Goal: Task Accomplishment & Management: Manage account settings

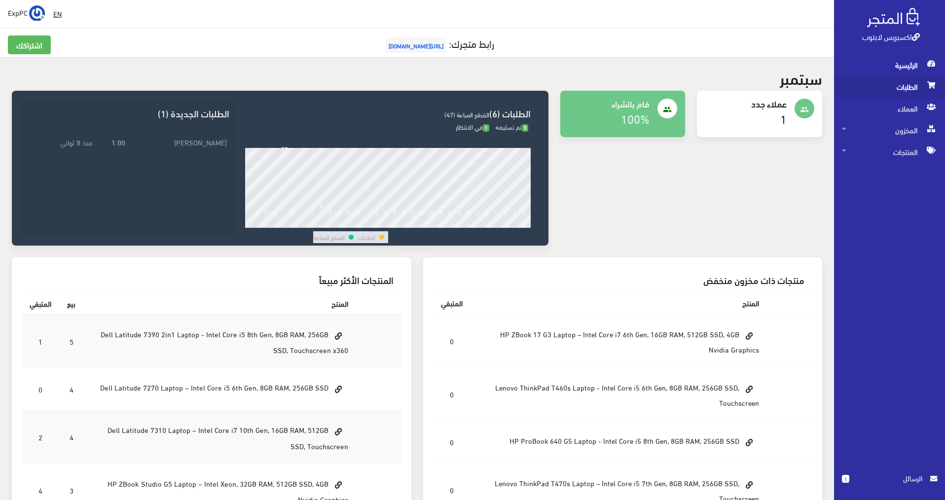
click at [910, 90] on span "الطلبات" at bounding box center [889, 87] width 95 height 22
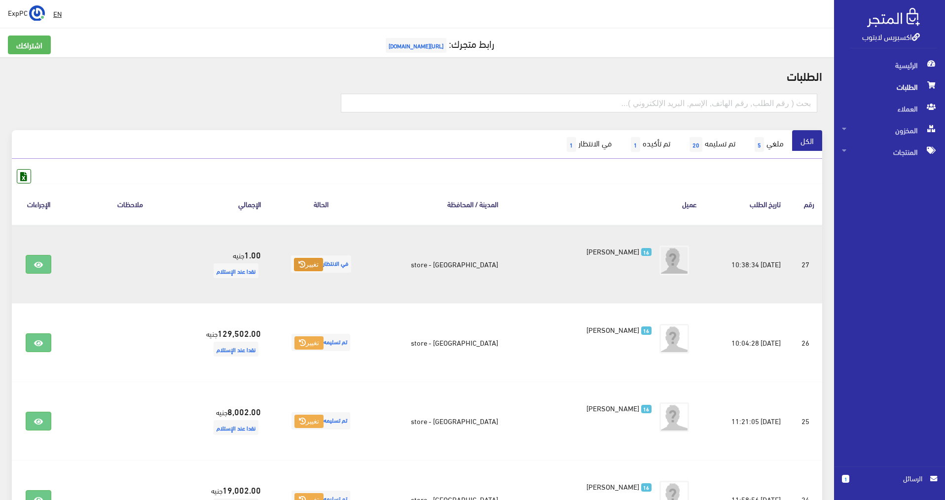
click at [296, 268] on button "تغيير" at bounding box center [308, 265] width 29 height 14
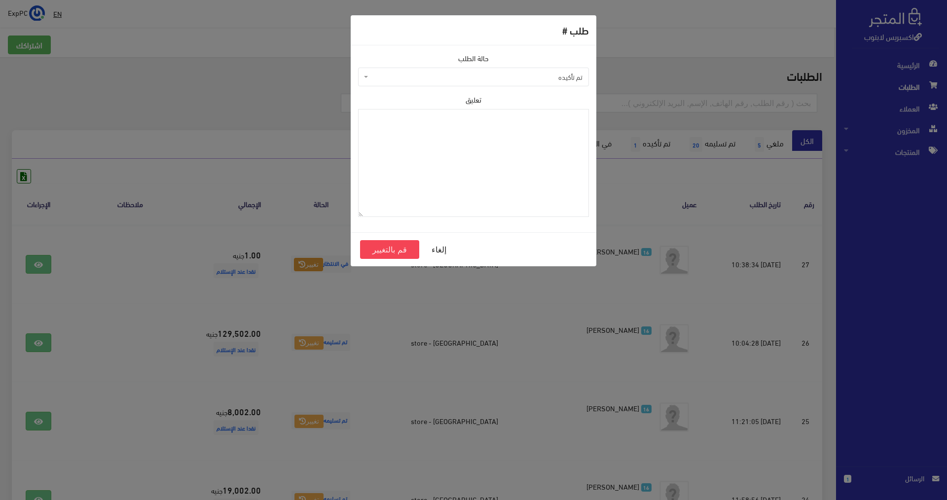
click at [454, 73] on span "تم تأكيده" at bounding box center [476, 77] width 212 height 10
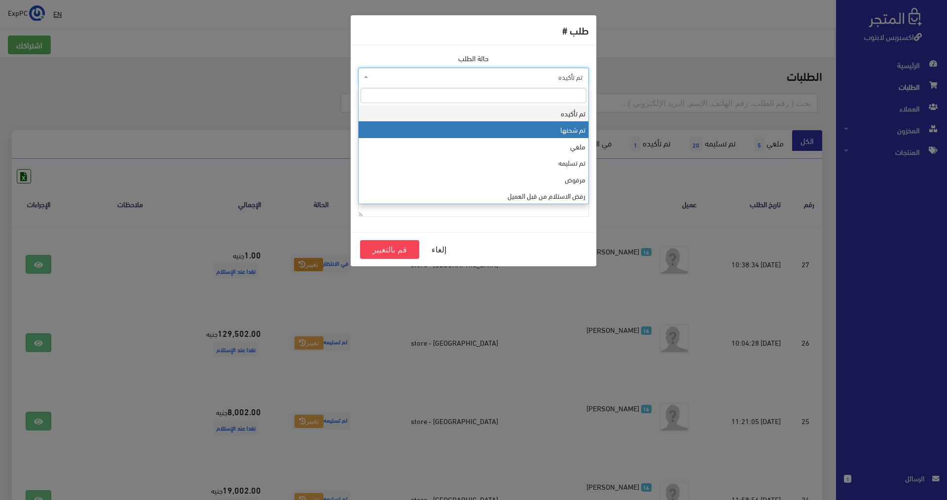
select select "2"
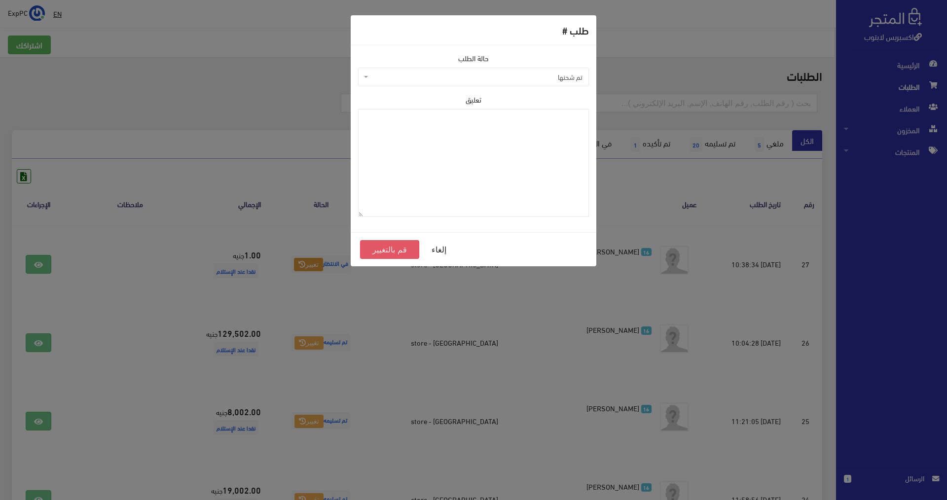
click at [410, 253] on button "قم بالتغيير" at bounding box center [389, 249] width 59 height 19
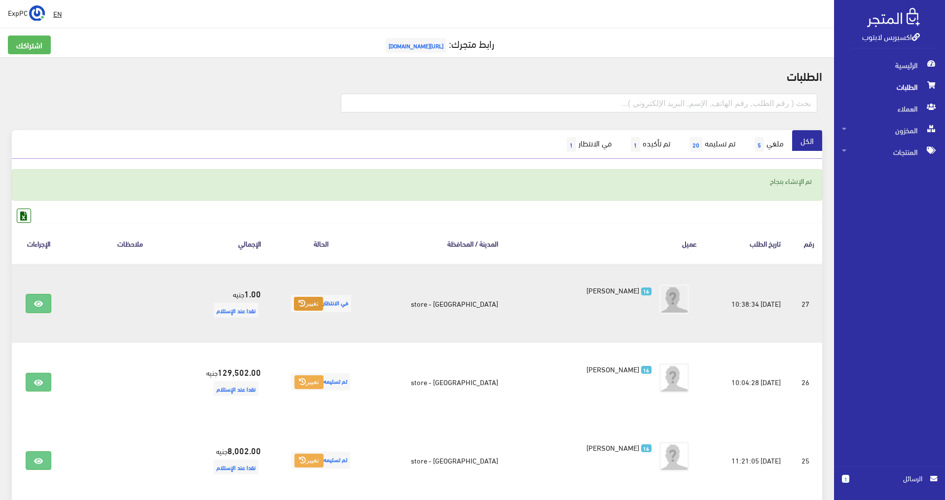
click at [307, 304] on button "تغيير" at bounding box center [308, 304] width 29 height 14
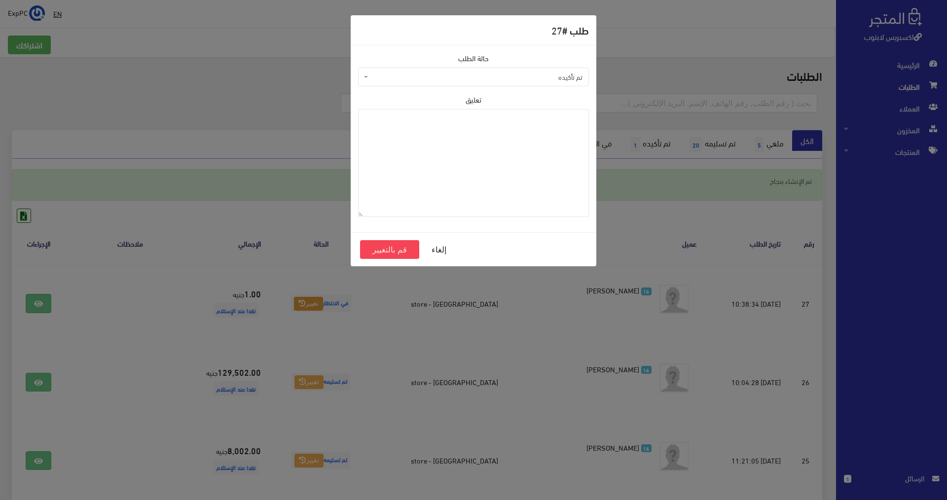
click at [468, 78] on span "تم تأكيده" at bounding box center [476, 77] width 212 height 10
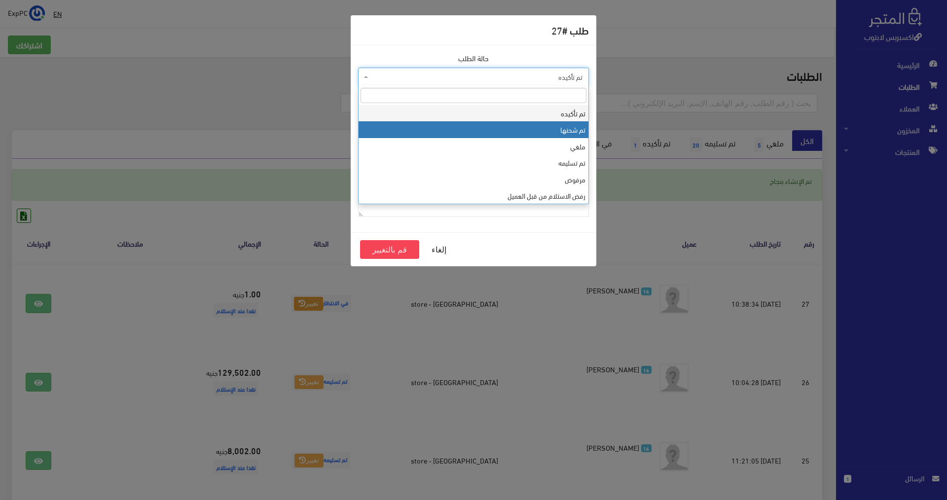
select select "2"
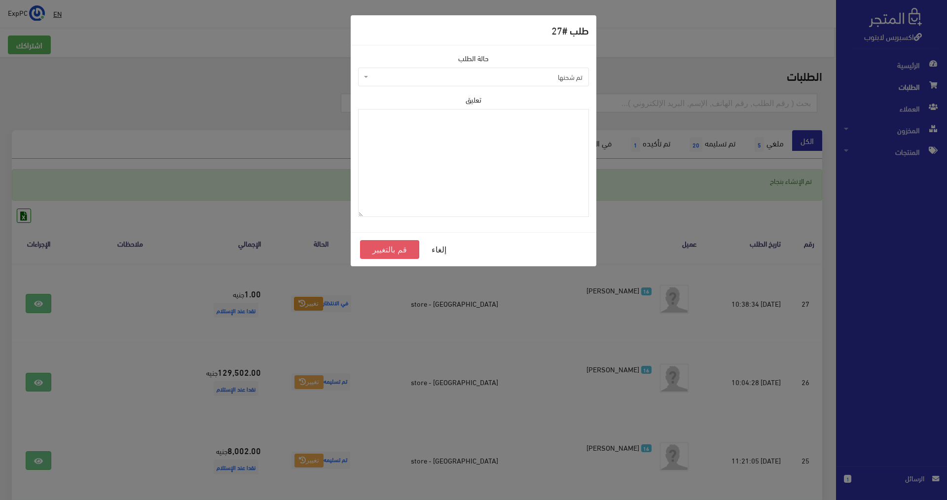
click at [384, 251] on button "قم بالتغيير" at bounding box center [389, 249] width 59 height 19
click at [396, 249] on button "قم بالتغيير" at bounding box center [389, 249] width 59 height 19
click at [388, 251] on button "قم بالتغيير" at bounding box center [389, 249] width 59 height 19
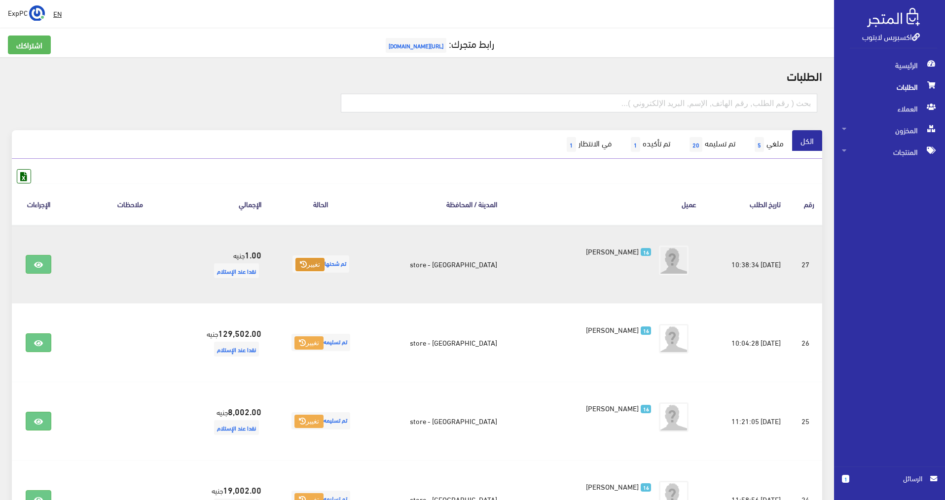
click at [312, 264] on button "تغيير" at bounding box center [309, 265] width 29 height 14
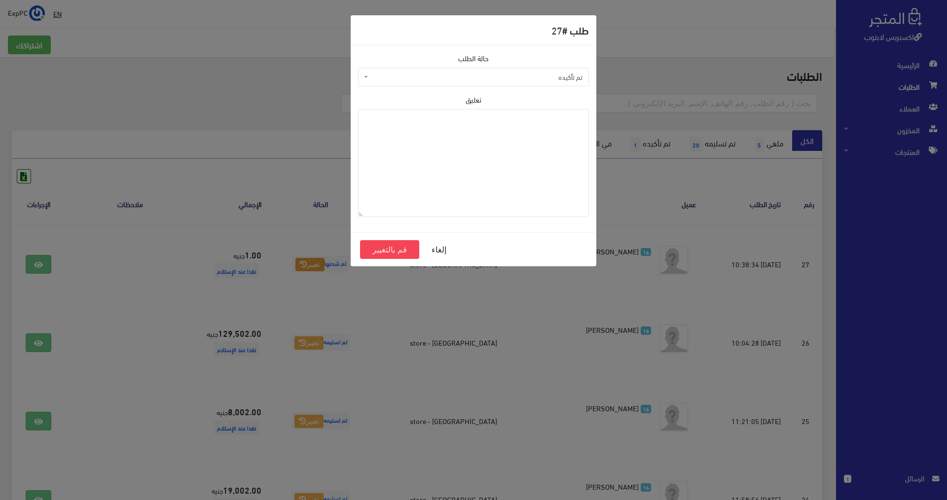
click at [451, 78] on span "تم تأكيده" at bounding box center [476, 77] width 212 height 10
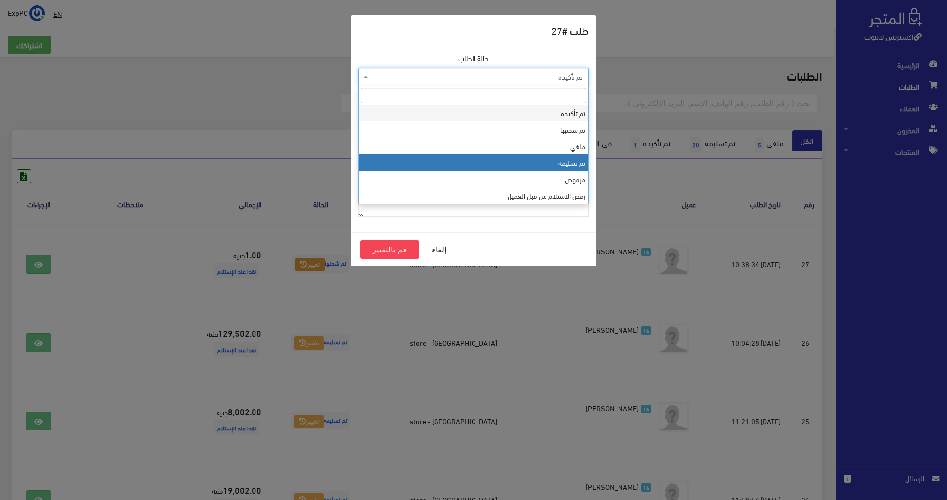
select select "4"
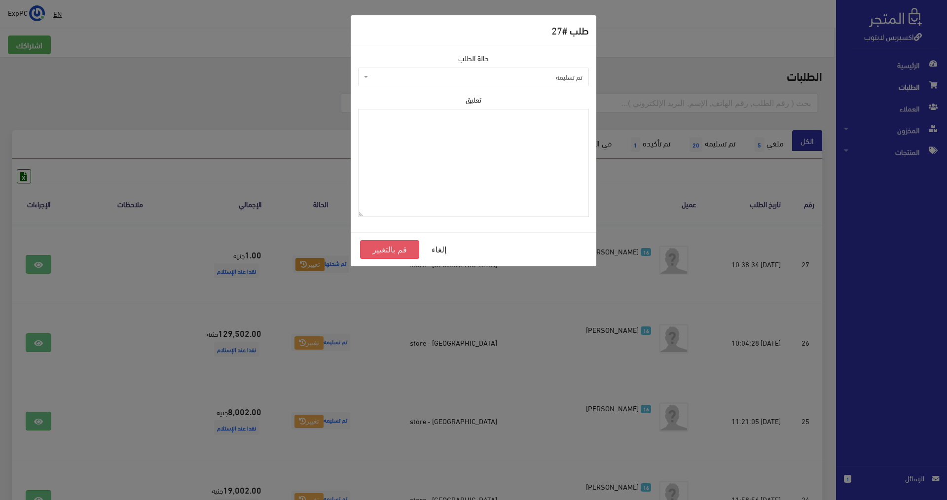
click at [394, 252] on button "قم بالتغيير" at bounding box center [389, 249] width 59 height 19
